Goal: Communication & Community: Participate in discussion

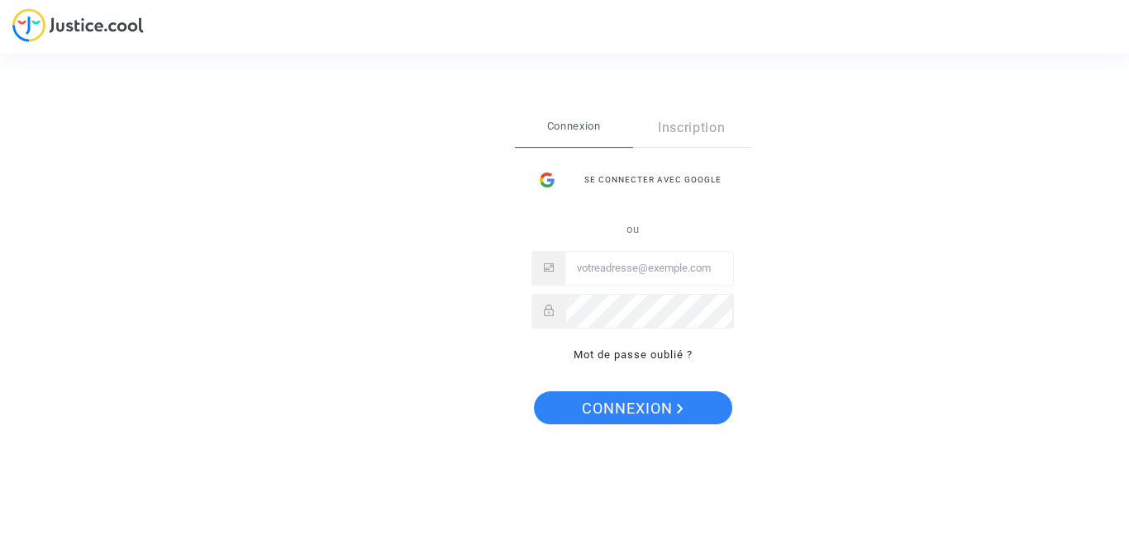
click at [650, 261] on input "Email" at bounding box center [649, 268] width 168 height 33
type input "[EMAIL_ADDRESS][DOMAIN_NAME]"
click at [627, 406] on span "Connexion" at bounding box center [633, 409] width 102 height 35
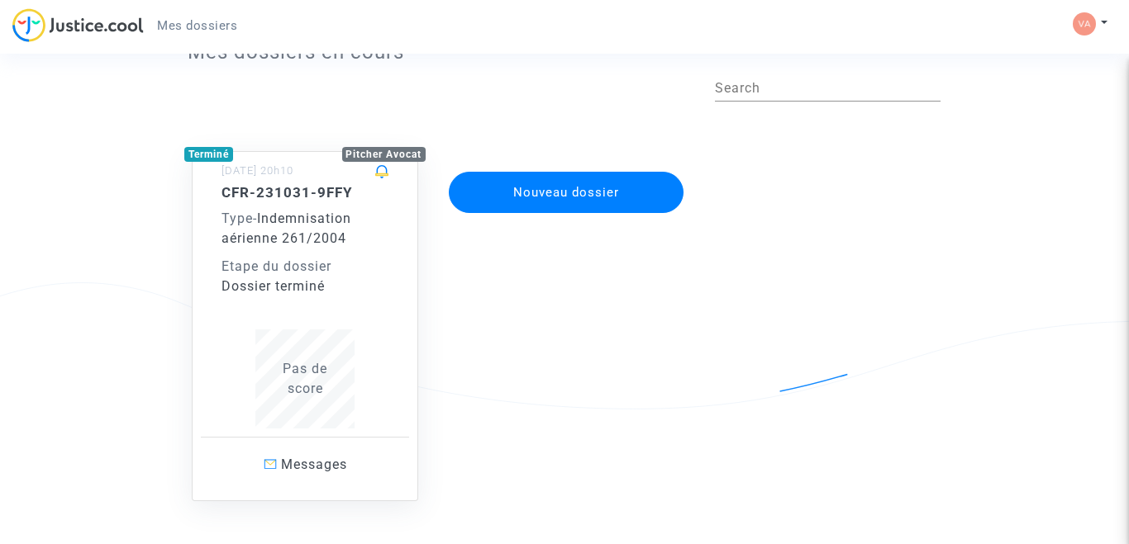
scroll to position [66, 0]
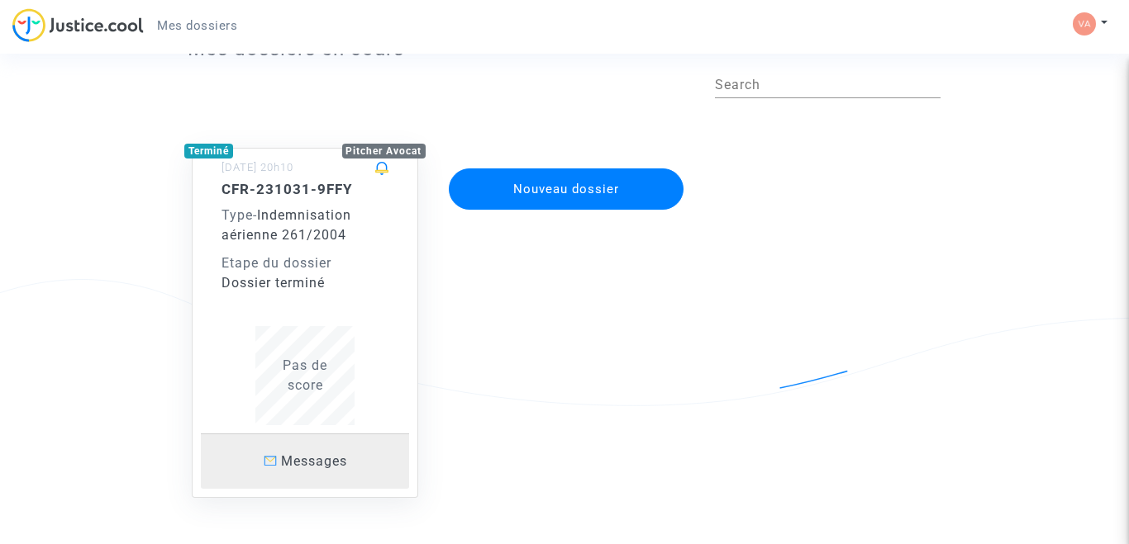
click at [291, 464] on span "Messages" at bounding box center [314, 462] width 66 height 16
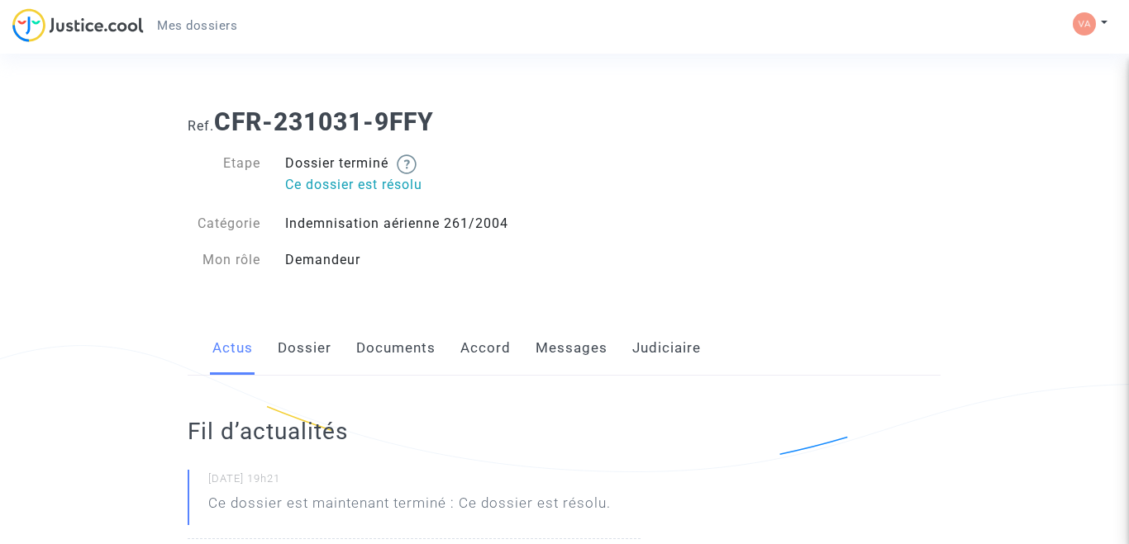
click at [628, 236] on div "Ref. CFR-231031-9FFY Etape Dossier terminé Ce dossier est résolu Catégorie Inde…" at bounding box center [563, 191] width 777 height 192
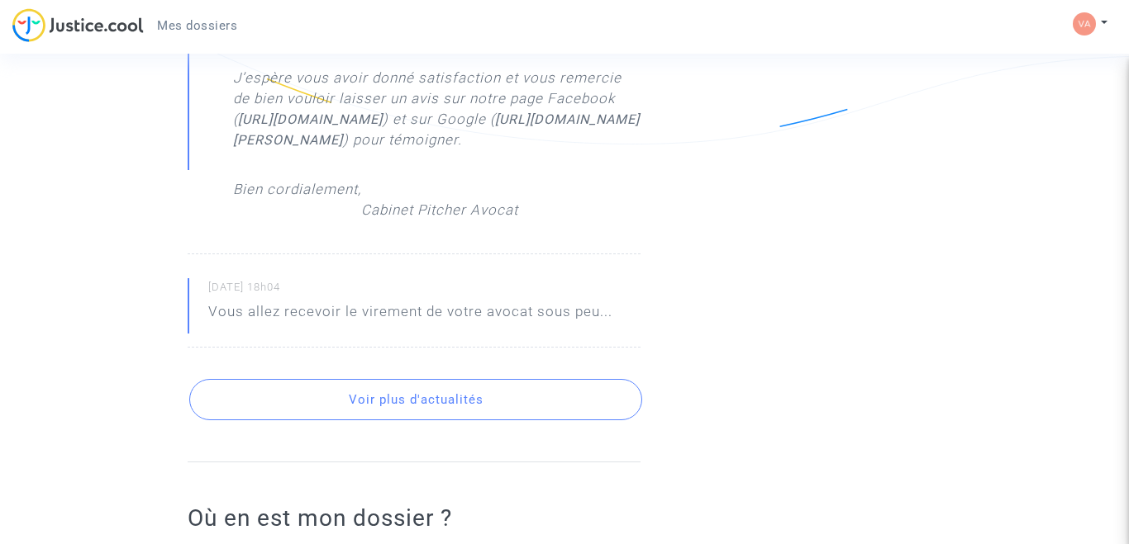
scroll to position [958, 0]
click at [443, 418] on button "Voir plus d'actualités" at bounding box center [415, 397] width 452 height 41
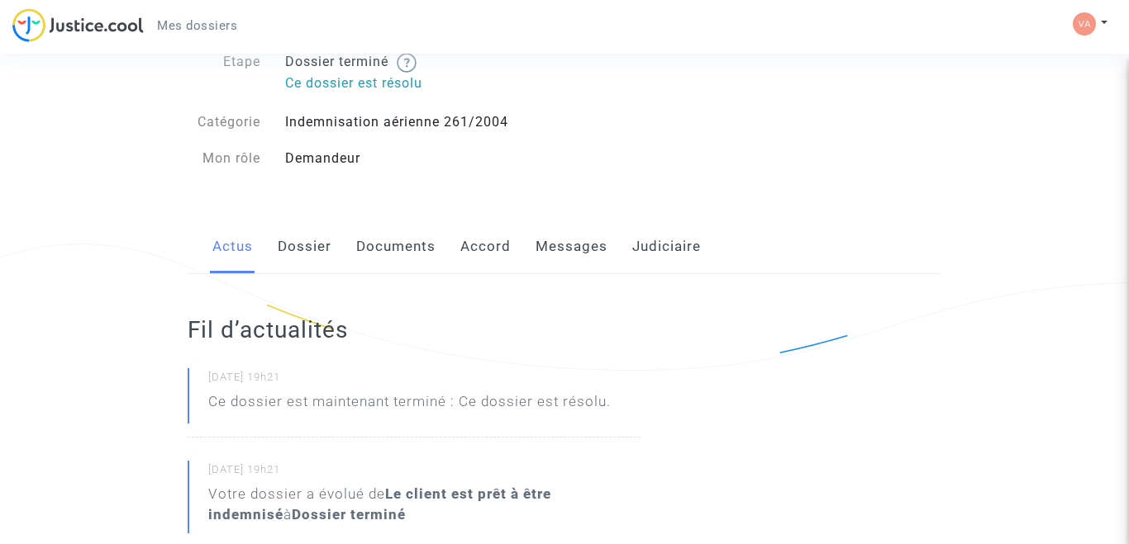
scroll to position [99, 0]
click at [568, 248] on link "Messages" at bounding box center [571, 249] width 72 height 55
